Goal: Information Seeking & Learning: Learn about a topic

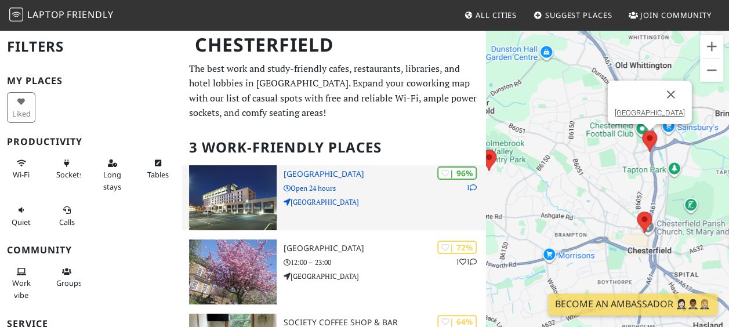
click at [319, 173] on h3 "[GEOGRAPHIC_DATA]" at bounding box center [385, 174] width 202 height 10
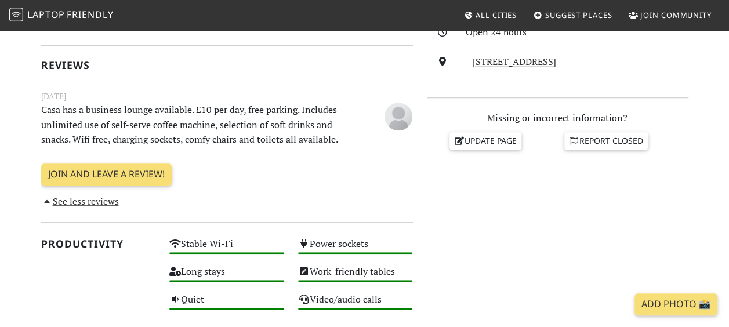
scroll to position [348, 0]
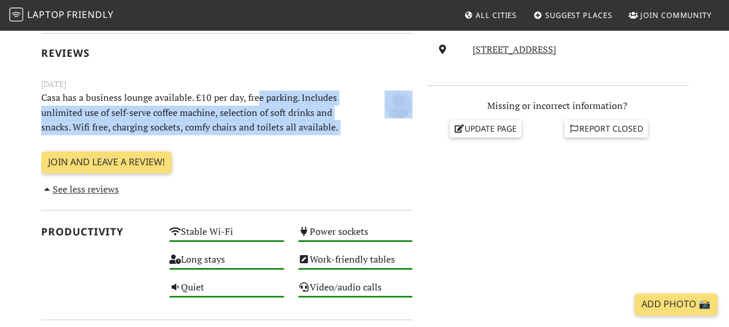
drag, startPoint x: 259, startPoint y: 99, endPoint x: 335, endPoint y: 143, distance: 87.1
click at [335, 143] on div "Today Visits: 1 Vibes: 0 📸 Been here There are no public reactions yet. Reviews…" at bounding box center [227, 66] width 372 height 261
drag, startPoint x: 320, startPoint y: 144, endPoint x: 273, endPoint y: 144, distance: 47.6
click at [273, 144] on div "Today Visits: 1 Vibes: 0 📸 Been here There are no public reactions yet. Reviews…" at bounding box center [227, 66] width 372 height 261
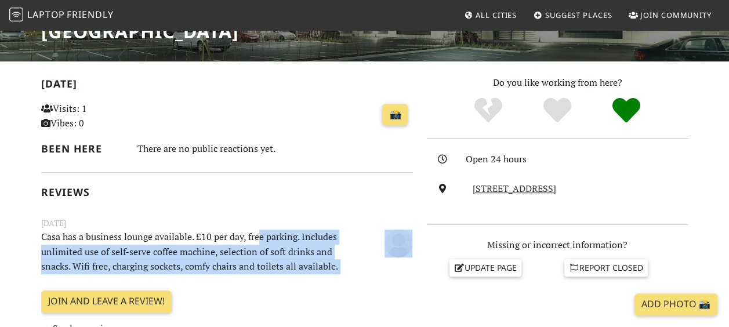
scroll to position [116, 0]
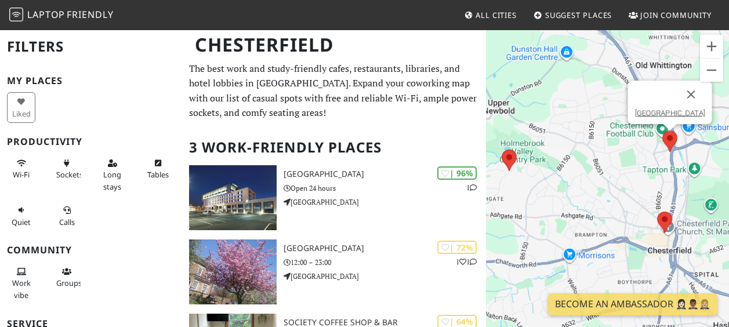
scroll to position [58, 0]
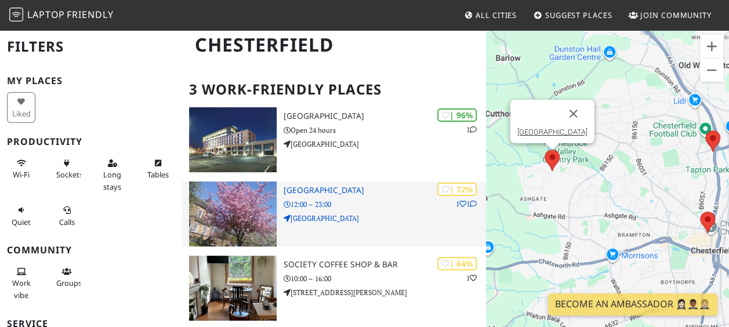
click at [359, 197] on div "| 72% 1 1 [GEOGRAPHIC_DATA] 12:00 – 23:00 [GEOGRAPHIC_DATA]" at bounding box center [385, 214] width 202 height 65
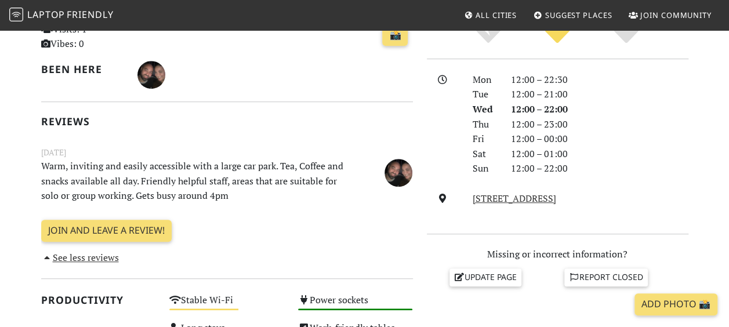
scroll to position [290, 0]
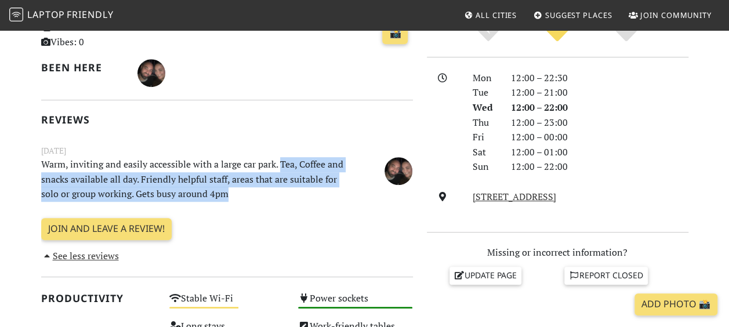
drag, startPoint x: 279, startPoint y: 166, endPoint x: 299, endPoint y: 189, distance: 29.6
click at [299, 189] on p "Warm, inviting and easily accessible with a large car park. Tea, Coffee and sna…" at bounding box center [194, 179] width 321 height 45
drag, startPoint x: 299, startPoint y: 189, endPoint x: 265, endPoint y: 203, distance: 37.2
click at [265, 203] on div "November 23, 2022 Warm, inviting and easily accessible with a large car park. T…" at bounding box center [227, 173] width 386 height 59
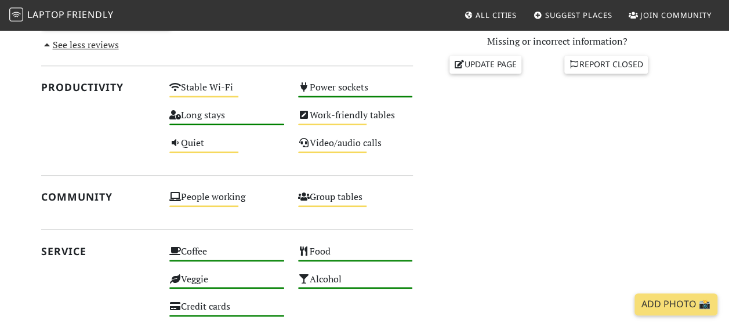
scroll to position [522, 0]
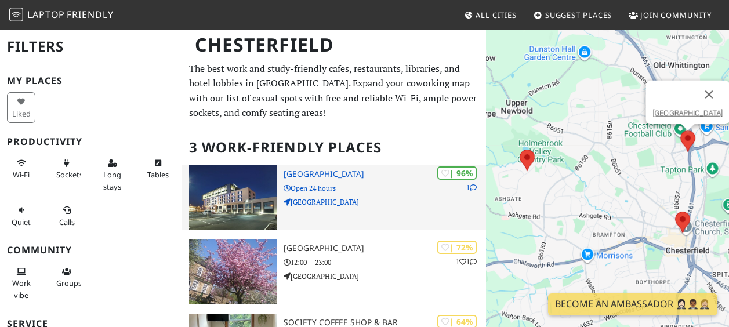
scroll to position [8, 0]
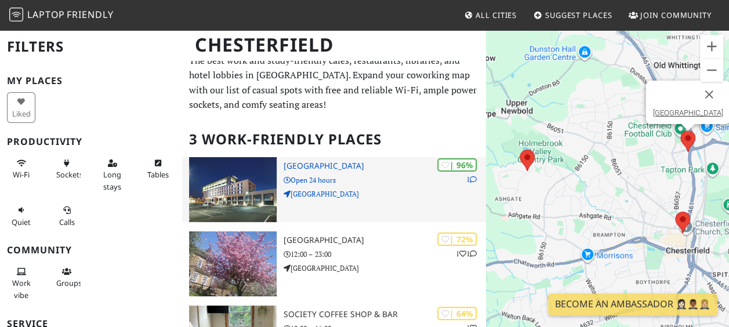
click at [307, 166] on h3 "[GEOGRAPHIC_DATA]" at bounding box center [385, 166] width 202 height 10
